Goal: Find specific page/section: Find specific page/section

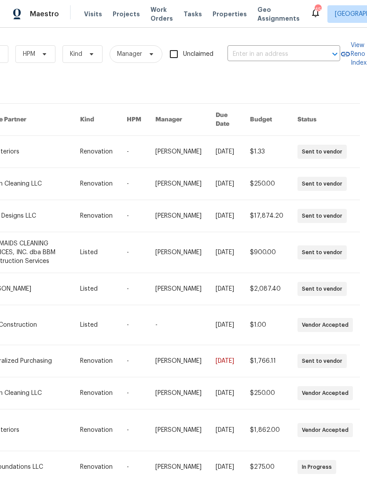
scroll to position [0, 145]
click at [291, 61] on input "text" at bounding box center [271, 54] width 88 height 14
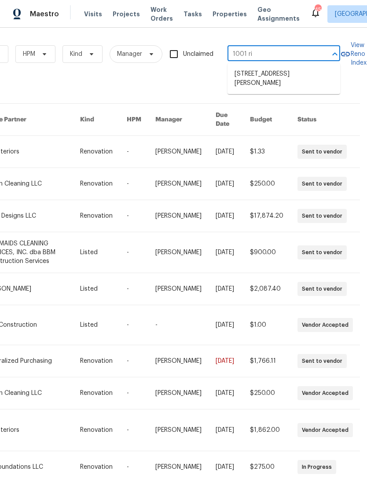
type input "1001 rid"
click at [306, 85] on li "[STREET_ADDRESS][PERSON_NAME]" at bounding box center [283, 79] width 113 height 24
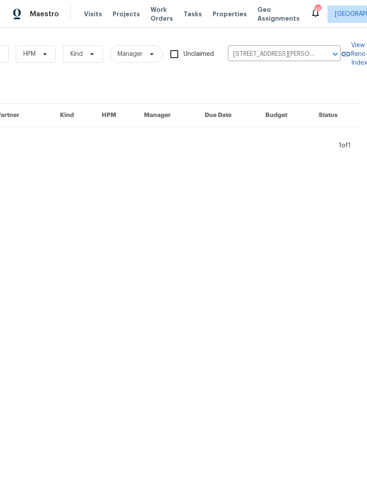
click at [127, 8] on div "Visits Projects Work Orders Tasks Properties Geo Assignments" at bounding box center [197, 14] width 226 height 18
click at [119, 12] on span "Projects" at bounding box center [126, 14] width 27 height 9
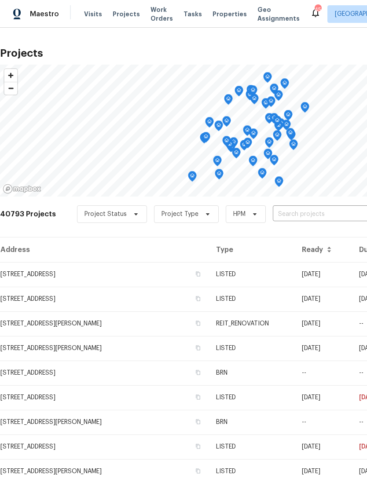
click at [320, 219] on input "text" at bounding box center [323, 214] width 101 height 14
type input "1001 rid"
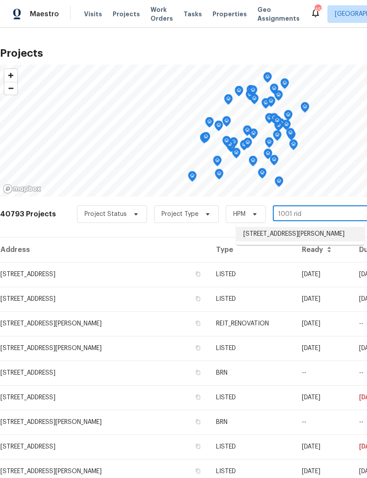
click at [299, 241] on li "[STREET_ADDRESS][PERSON_NAME]" at bounding box center [300, 234] width 128 height 15
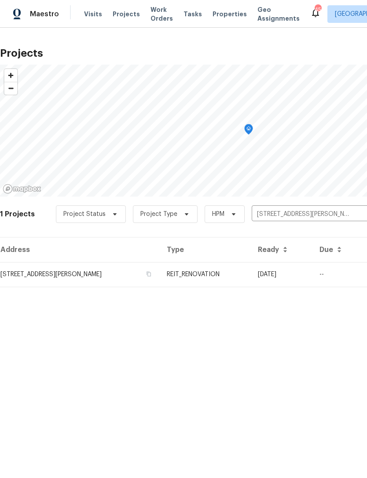
click at [70, 268] on td "[STREET_ADDRESS][PERSON_NAME]" at bounding box center [80, 274] width 160 height 25
